Goal: Use online tool/utility: Use online tool/utility

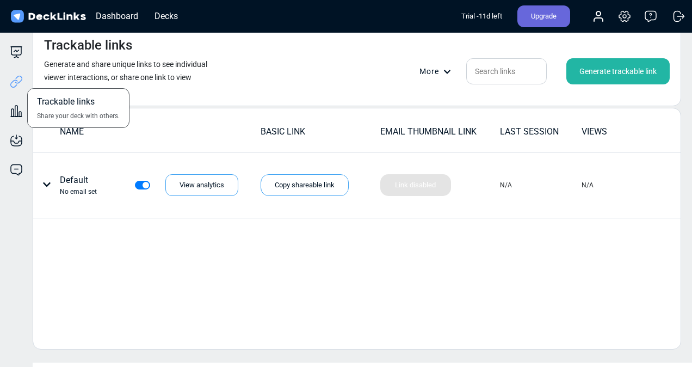
click at [11, 60] on div "Trackable links Share your deck with others." at bounding box center [16, 73] width 33 height 29
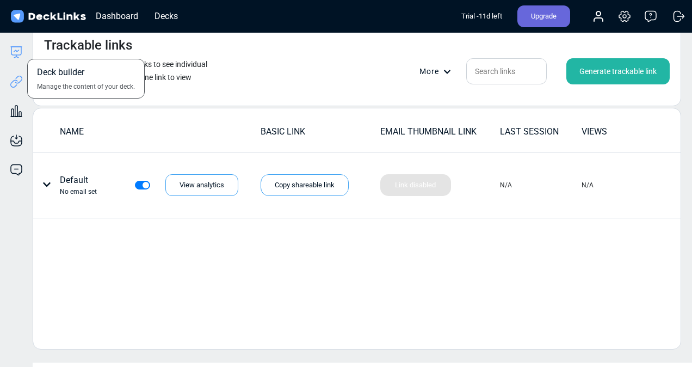
click at [15, 47] on icon at bounding box center [16, 52] width 13 height 13
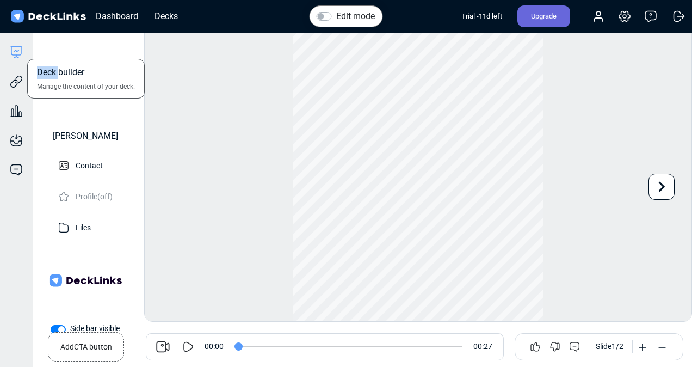
click at [15, 47] on icon at bounding box center [16, 52] width 13 height 13
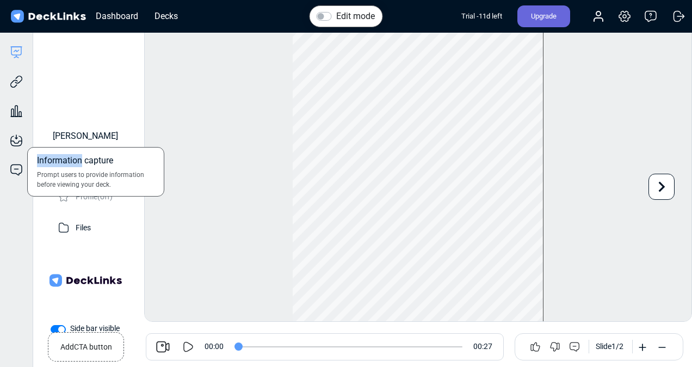
click at [20, 118] on div "Information capture Prompt users to provide information before viewing your dec…" at bounding box center [16, 131] width 33 height 29
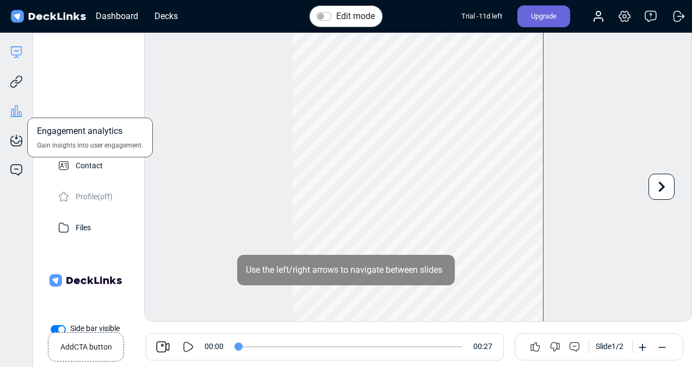
click at [17, 113] on icon at bounding box center [16, 111] width 3 height 11
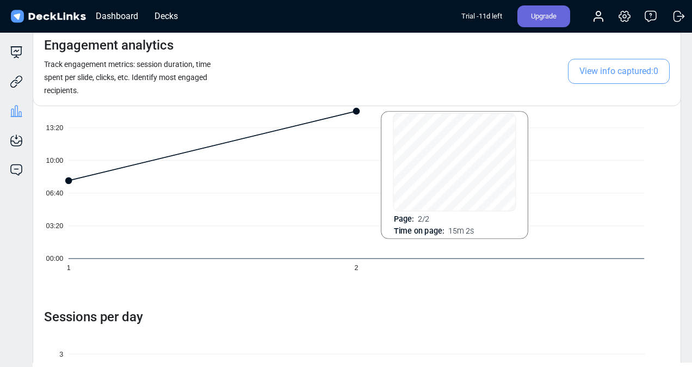
scroll to position [415, 0]
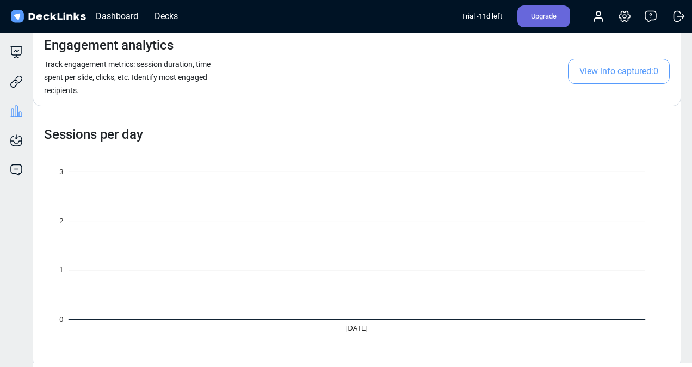
drag, startPoint x: 305, startPoint y: 170, endPoint x: 274, endPoint y: 228, distance: 65.9
click at [274, 228] on icon "0 1 2 [DATE]" at bounding box center [356, 245] width 625 height 197
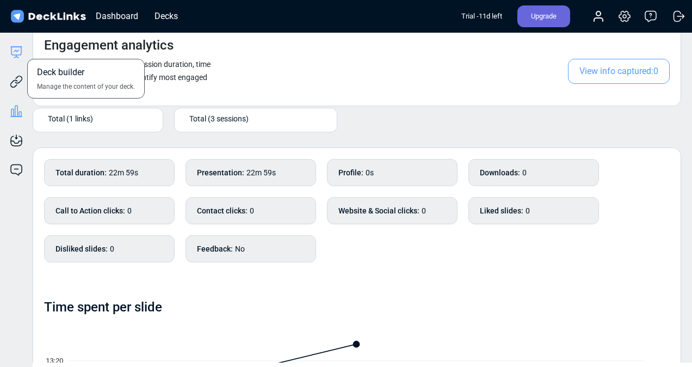
click at [22, 50] on icon at bounding box center [16, 52] width 13 height 13
